Goal: Information Seeking & Learning: Understand process/instructions

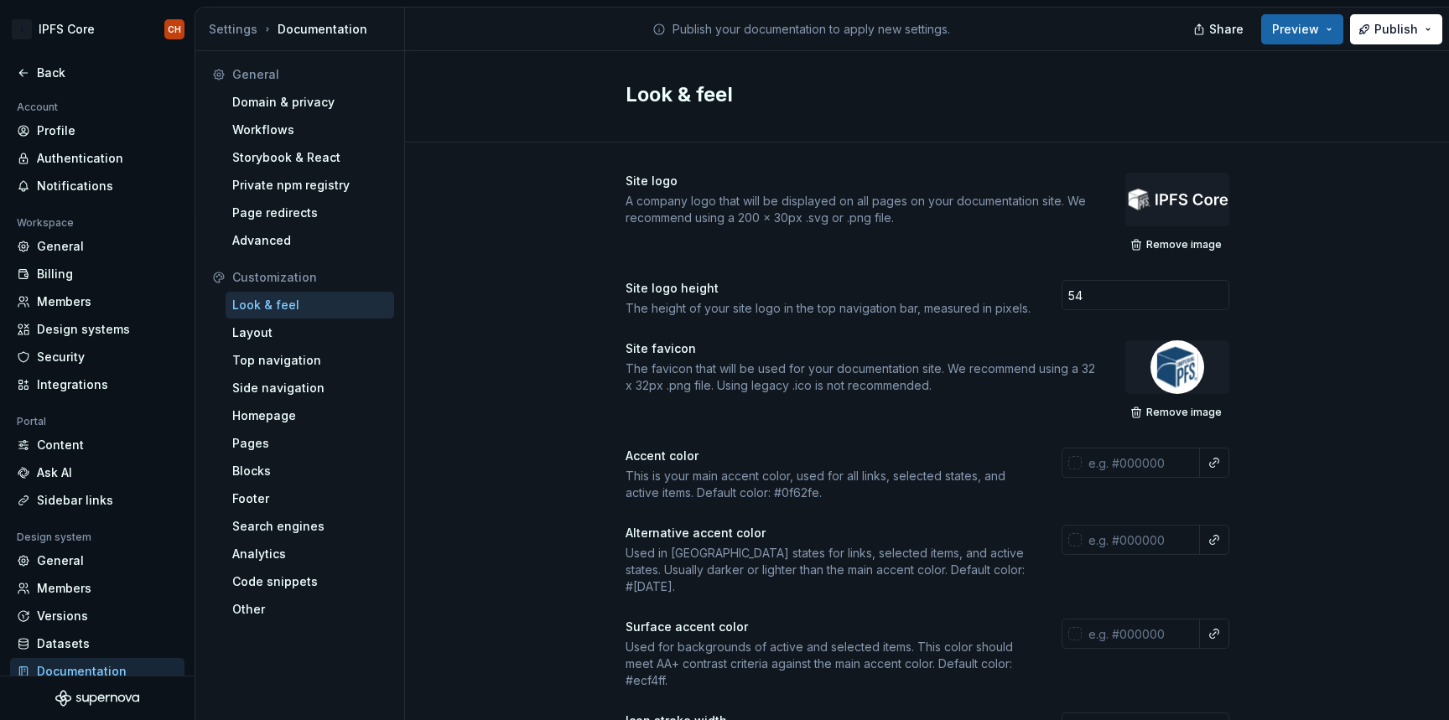
scroll to position [18, 0]
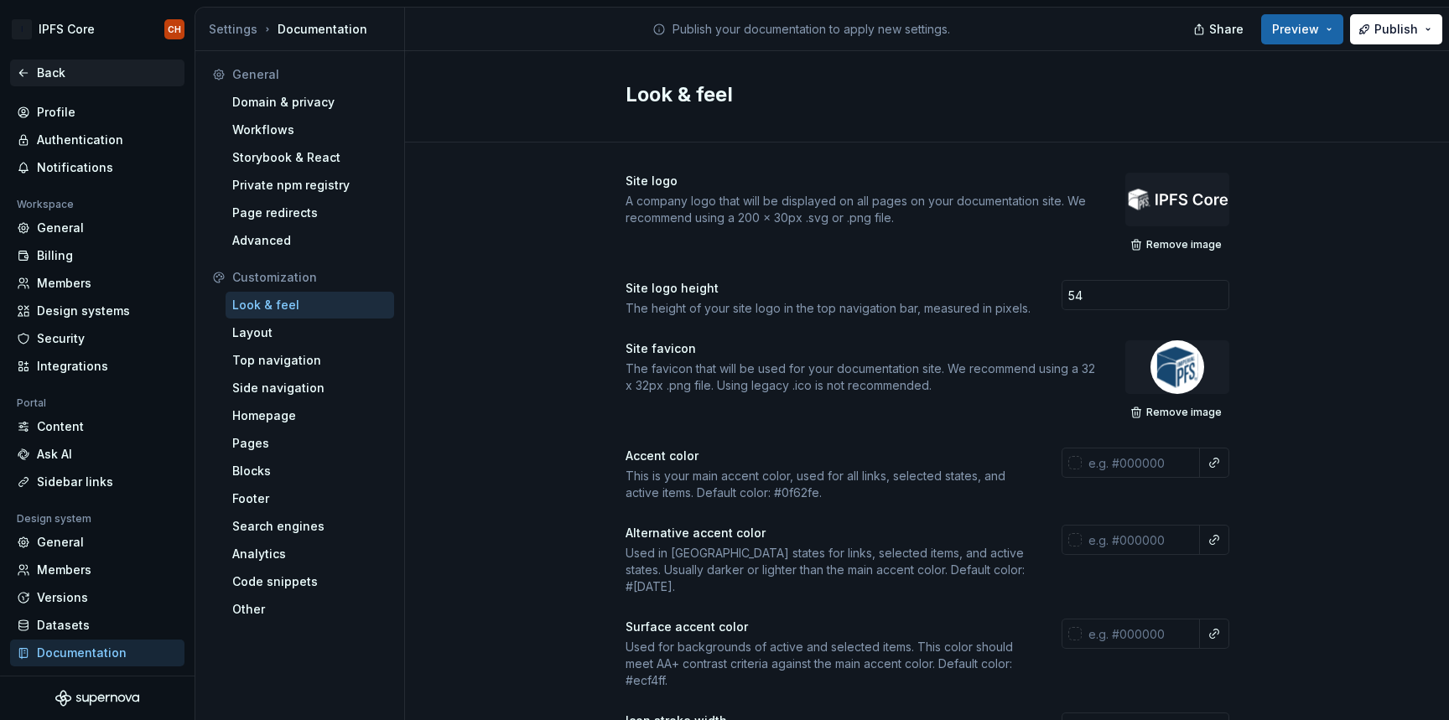
click at [58, 72] on div "Back" at bounding box center [107, 73] width 141 height 17
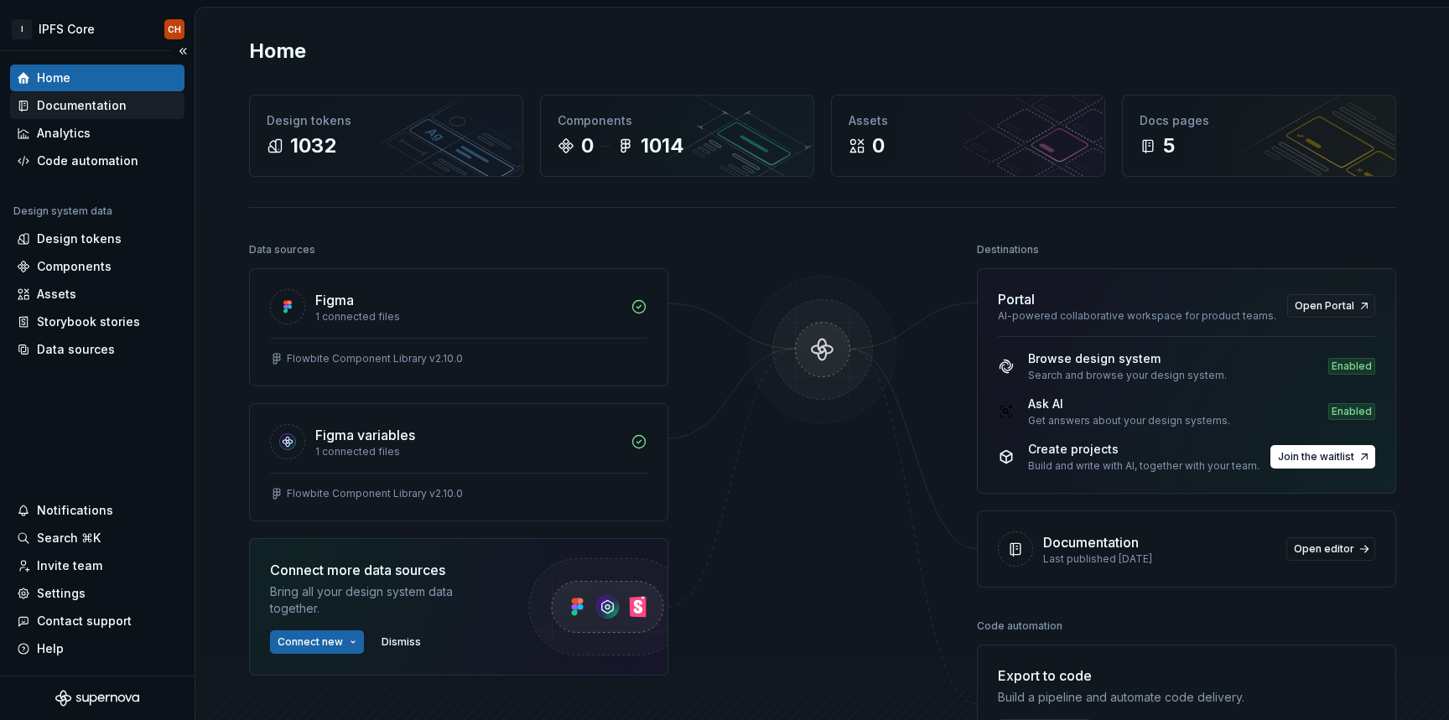
click at [93, 102] on div "Documentation" at bounding box center [82, 105] width 90 height 17
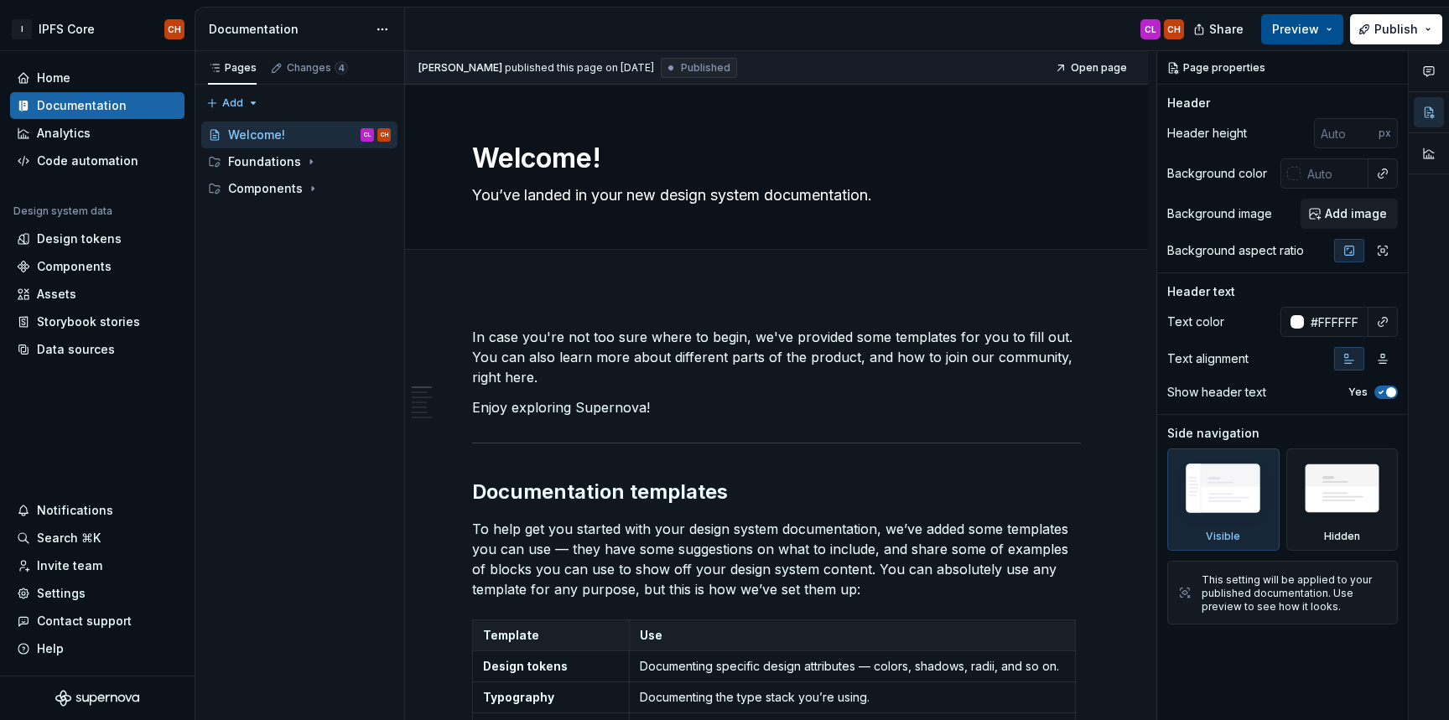
click at [1296, 30] on span "Preview" at bounding box center [1295, 29] width 47 height 17
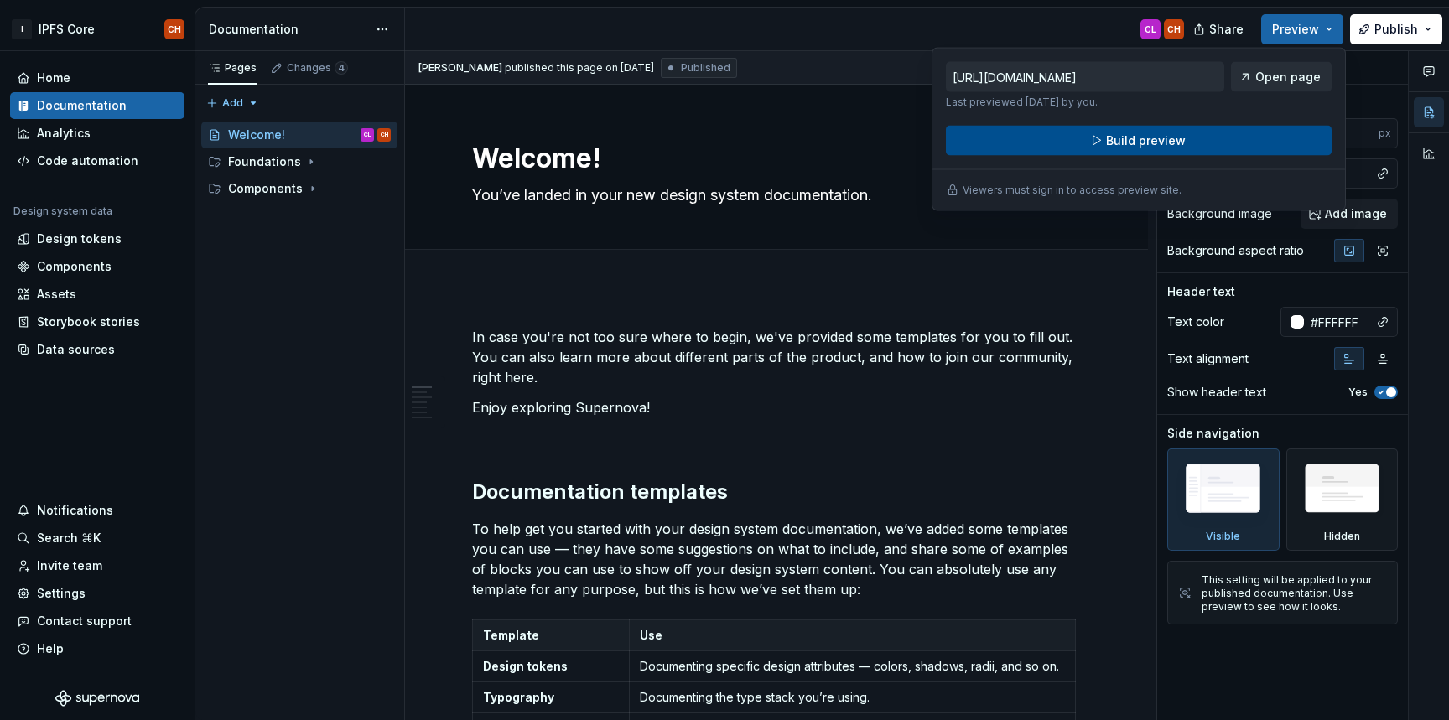
click at [1122, 138] on span "Build preview" at bounding box center [1146, 140] width 80 height 17
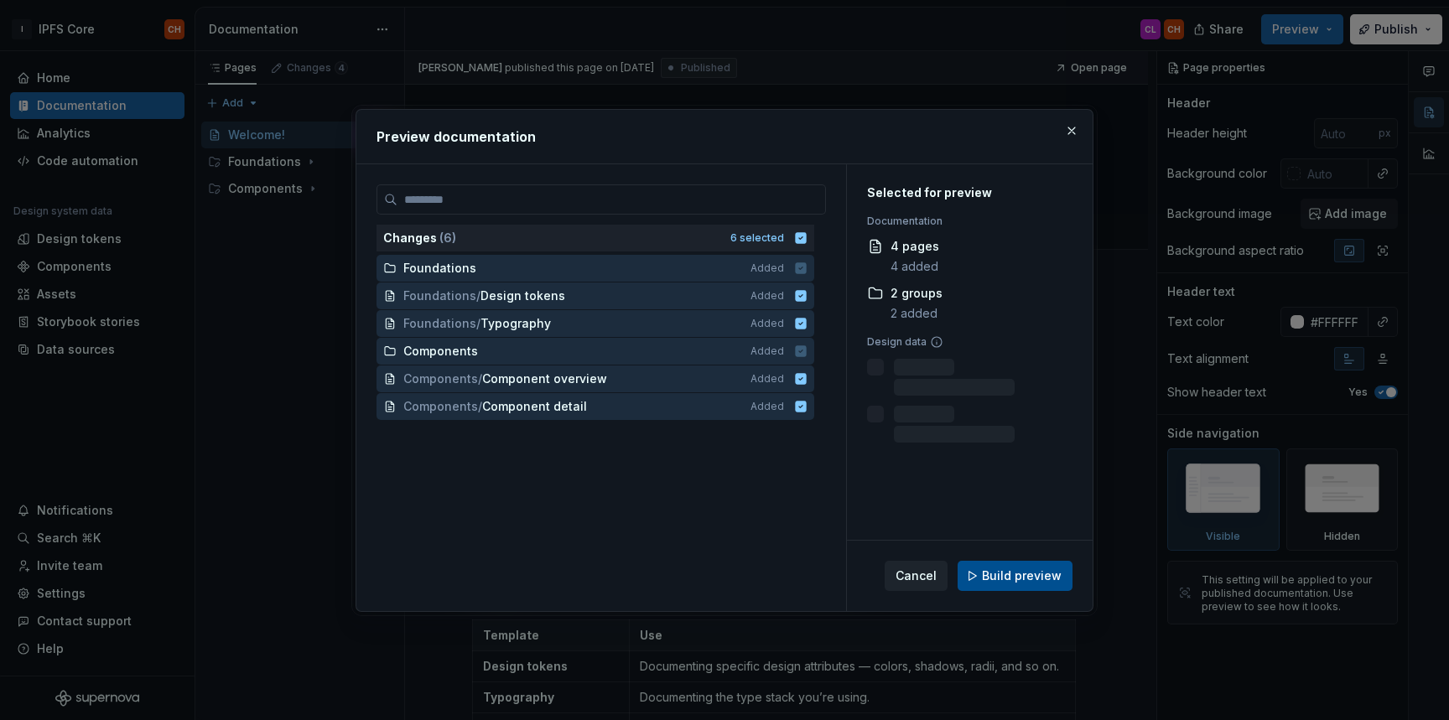
click at [998, 568] on span "Build preview" at bounding box center [1022, 576] width 80 height 17
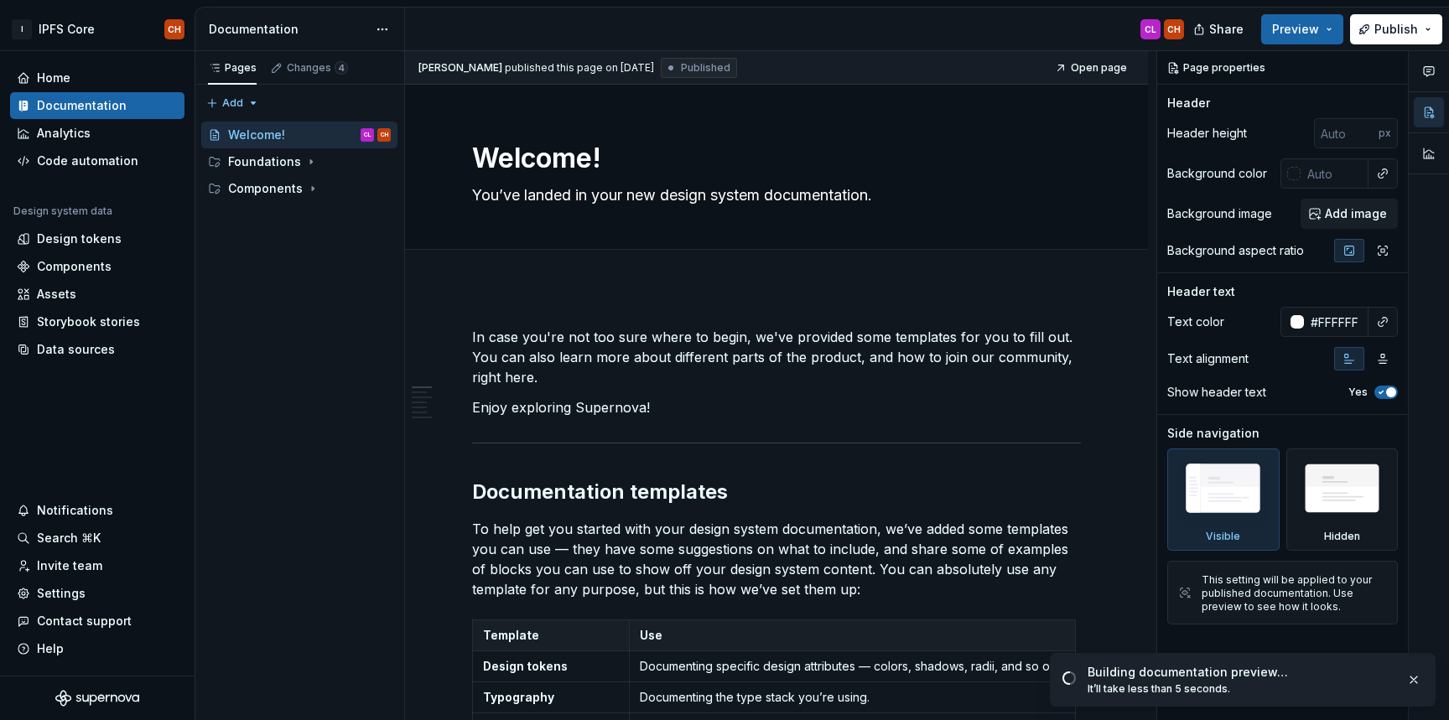
type textarea "*"
